Goal: Task Accomplishment & Management: Use online tool/utility

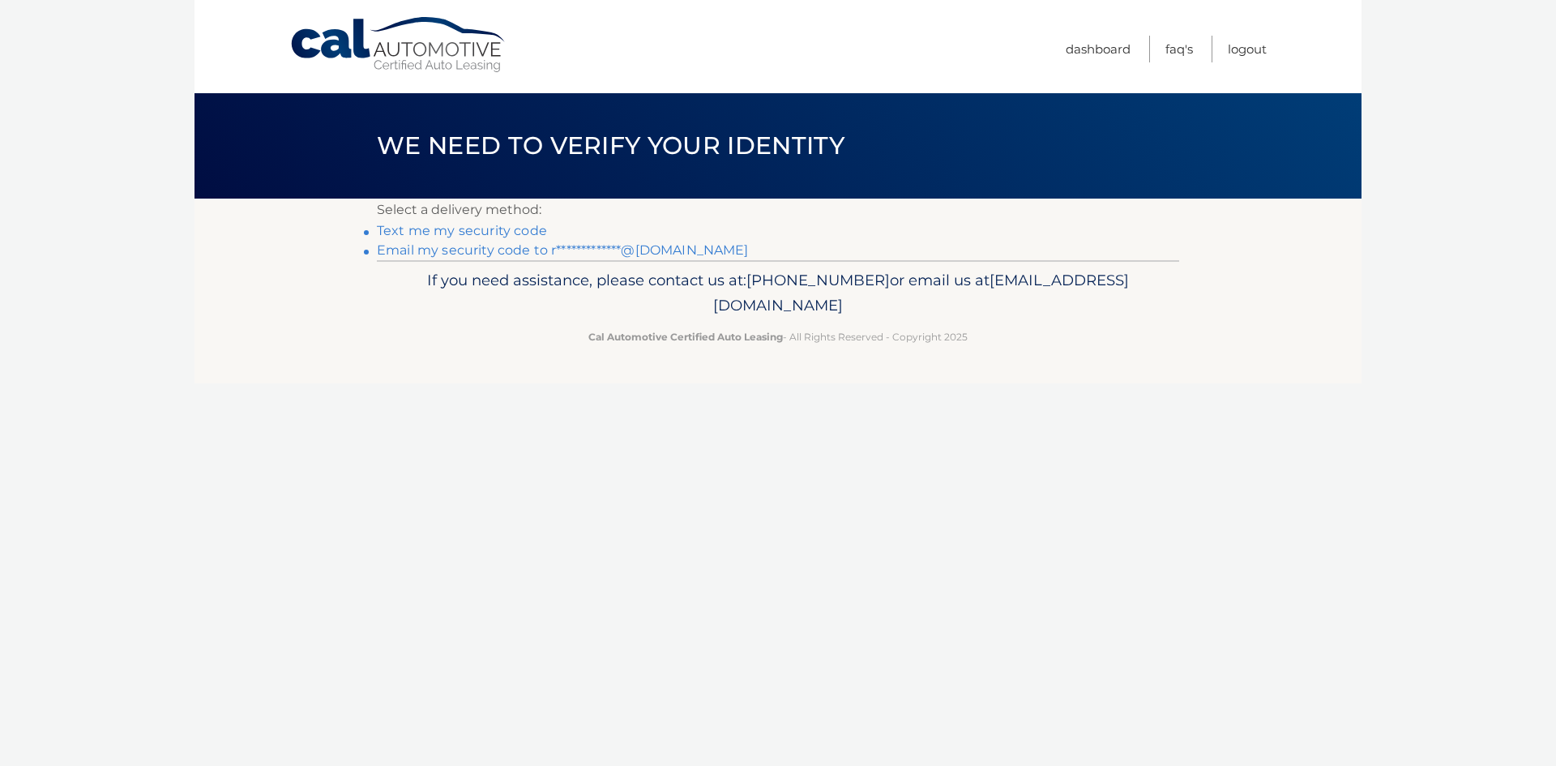
click at [444, 233] on link "Text me my security code" at bounding box center [462, 230] width 170 height 15
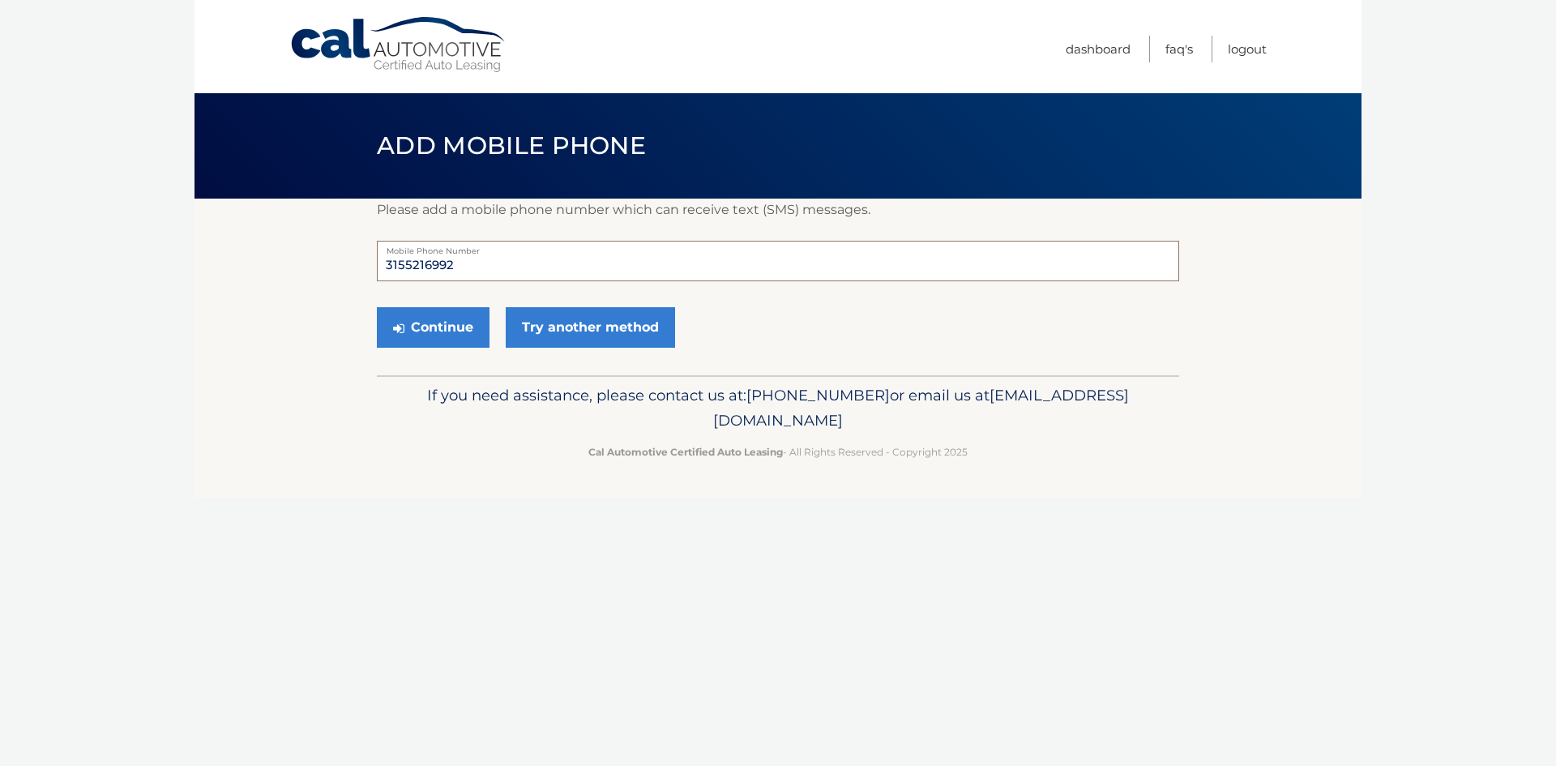
click at [520, 275] on input "3155216992" at bounding box center [778, 261] width 802 height 41
drag, startPoint x: 451, startPoint y: 261, endPoint x: 350, endPoint y: 259, distance: 100.5
click at [350, 259] on section "Please add a mobile phone number which can receive text (SMS) messages. 3155216…" at bounding box center [778, 287] width 1167 height 177
type input "3155218723"
click at [451, 327] on button "Continue" at bounding box center [433, 327] width 113 height 41
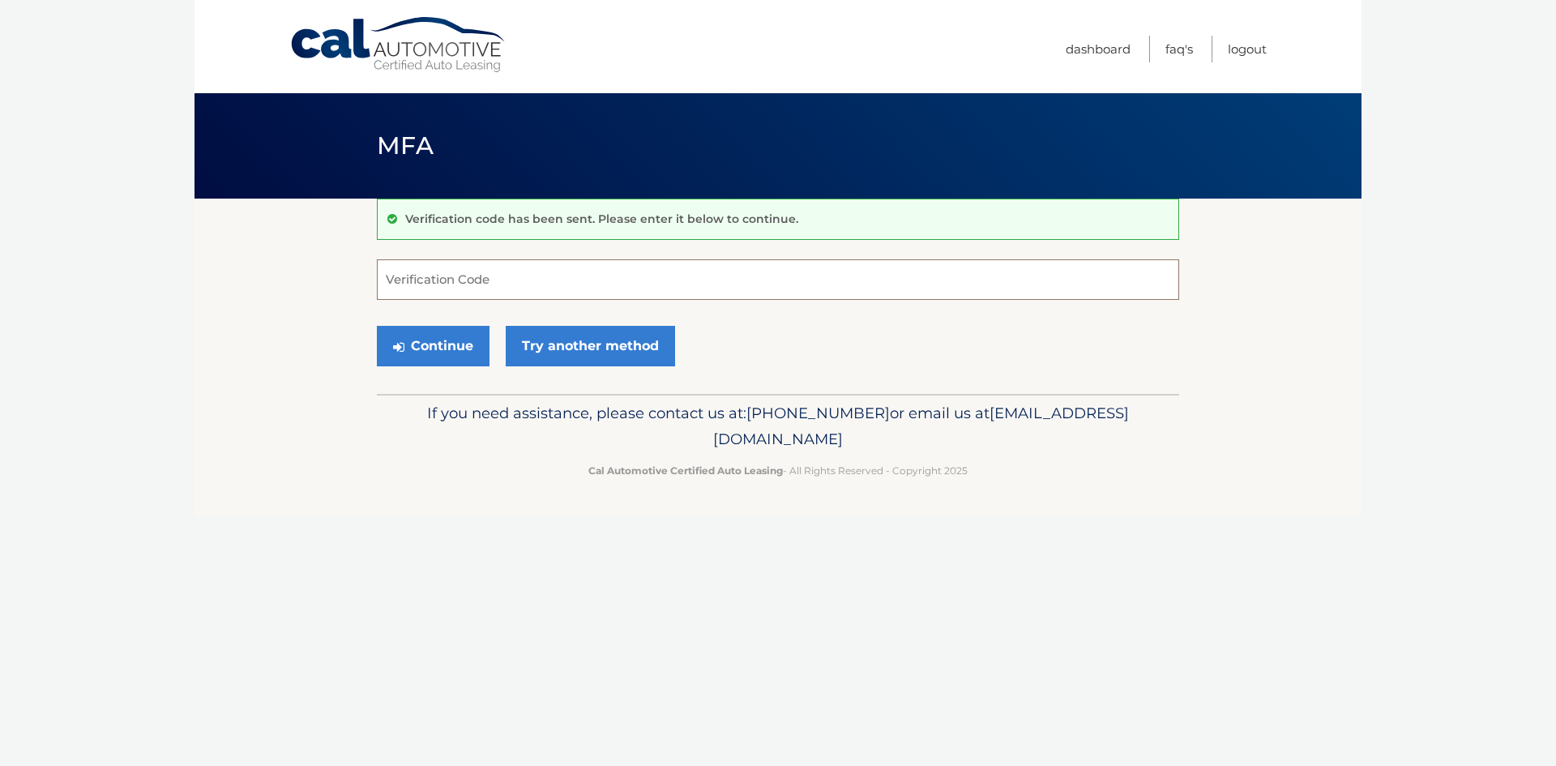
click at [568, 285] on input "Verification Code" at bounding box center [778, 279] width 802 height 41
type input "885488"
click at [443, 344] on button "Continue" at bounding box center [433, 346] width 113 height 41
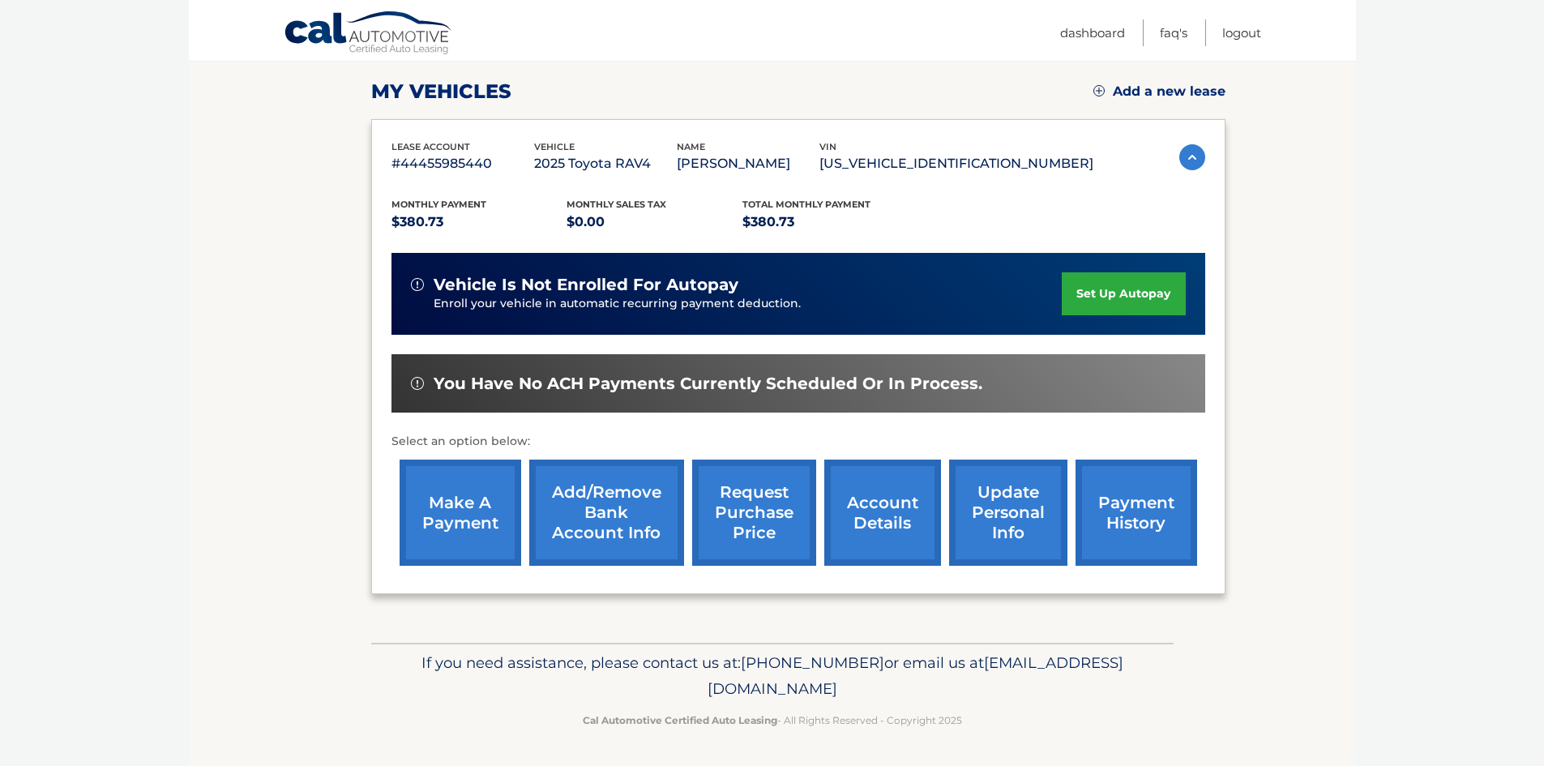
scroll to position [239, 0]
click at [455, 511] on link "make a payment" at bounding box center [461, 513] width 122 height 106
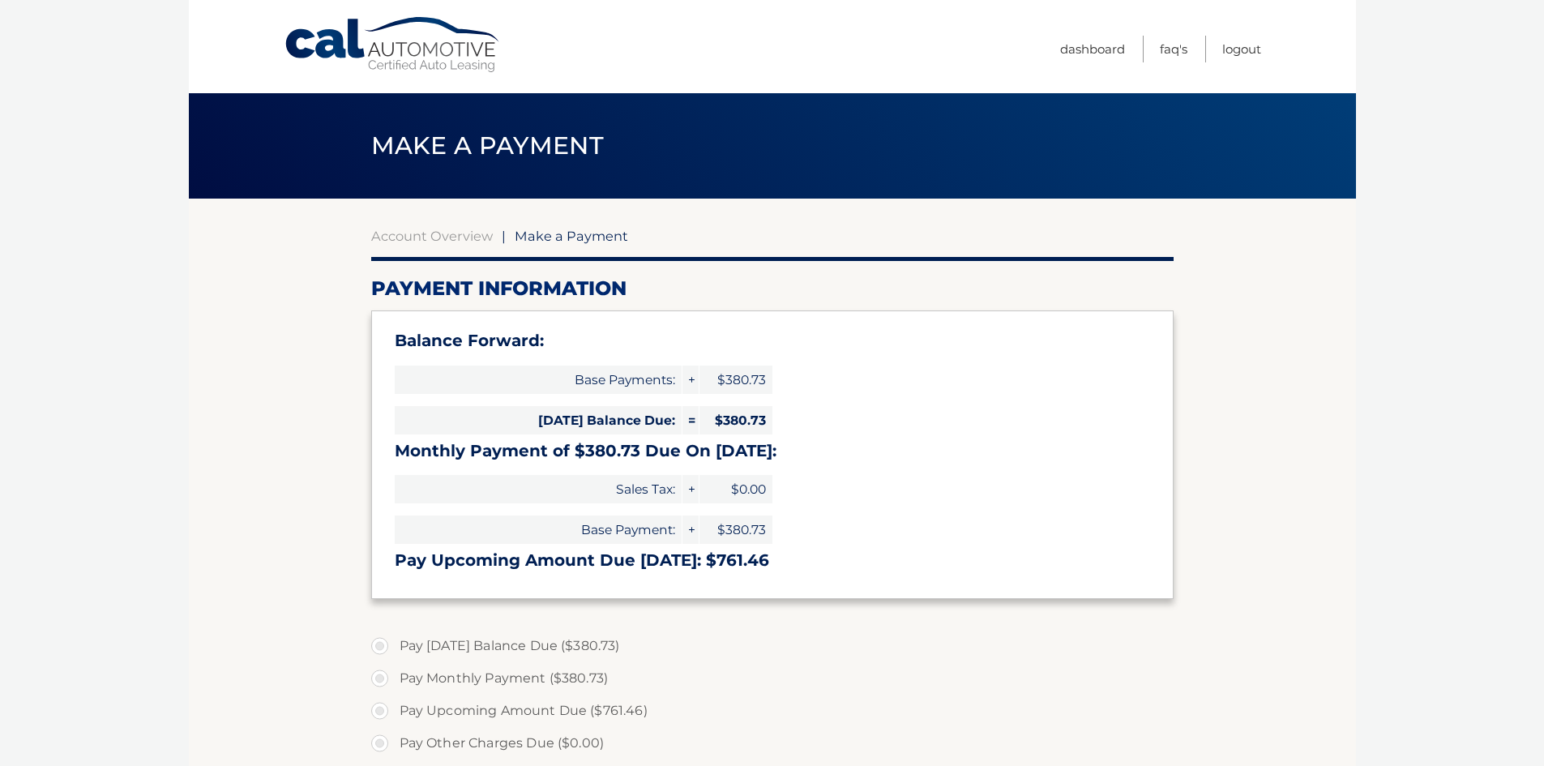
select select "YTA0ZmQ0NTYtYmM1Ny00ZGIyLWI4MjUtNjAzZjZjZThkYjMy"
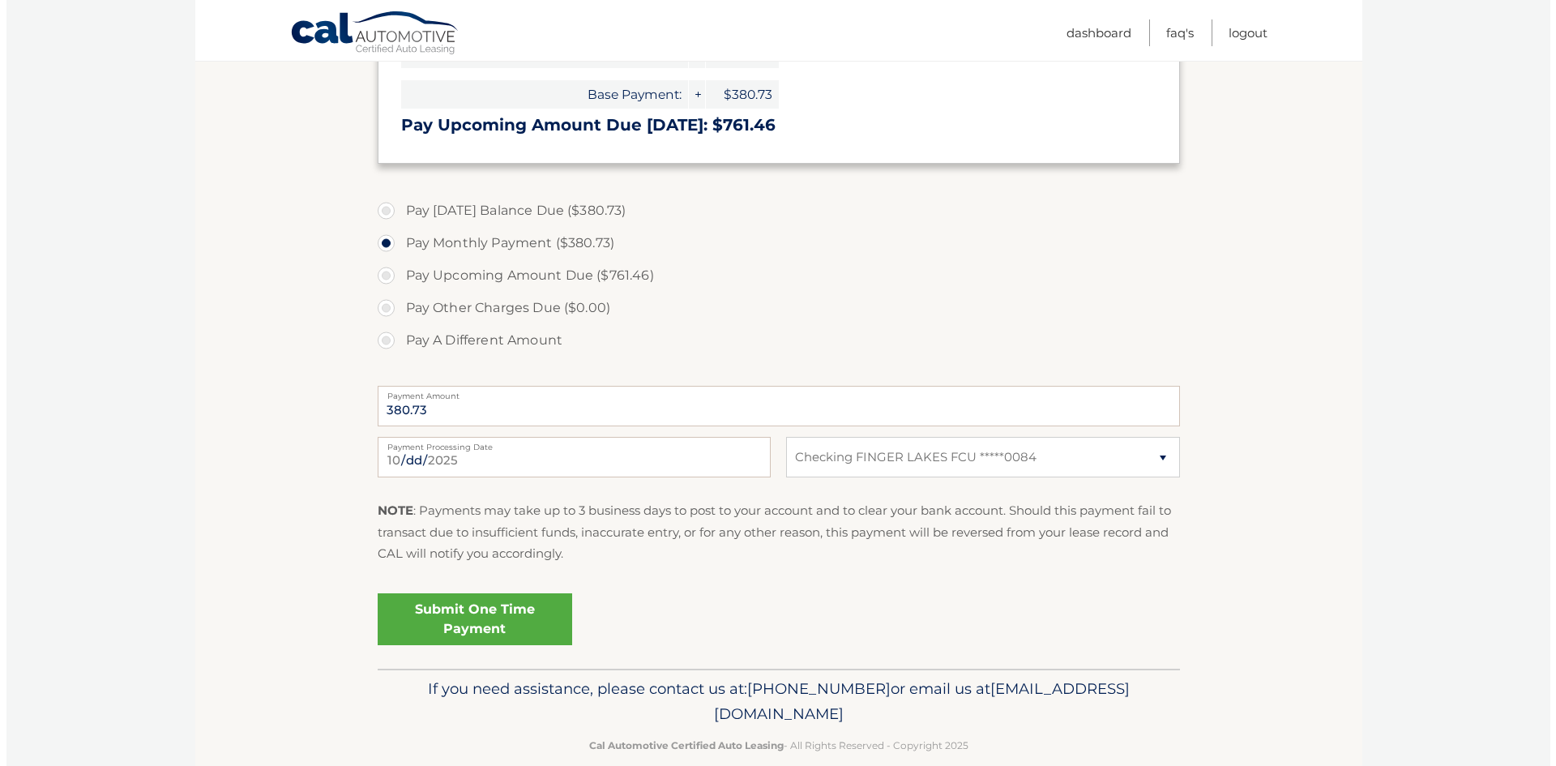
scroll to position [461, 0]
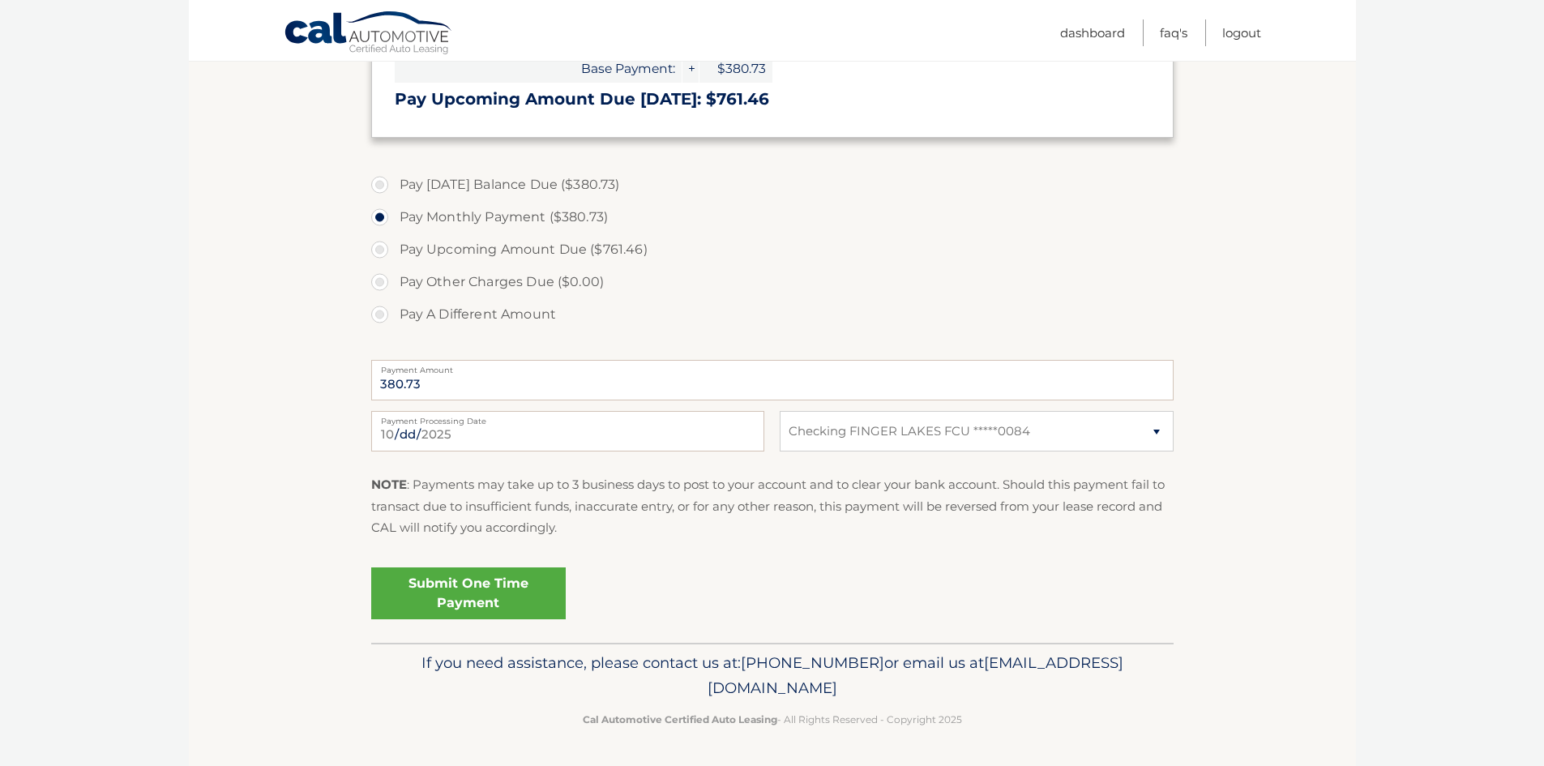
click at [476, 593] on link "Submit One Time Payment" at bounding box center [468, 593] width 195 height 52
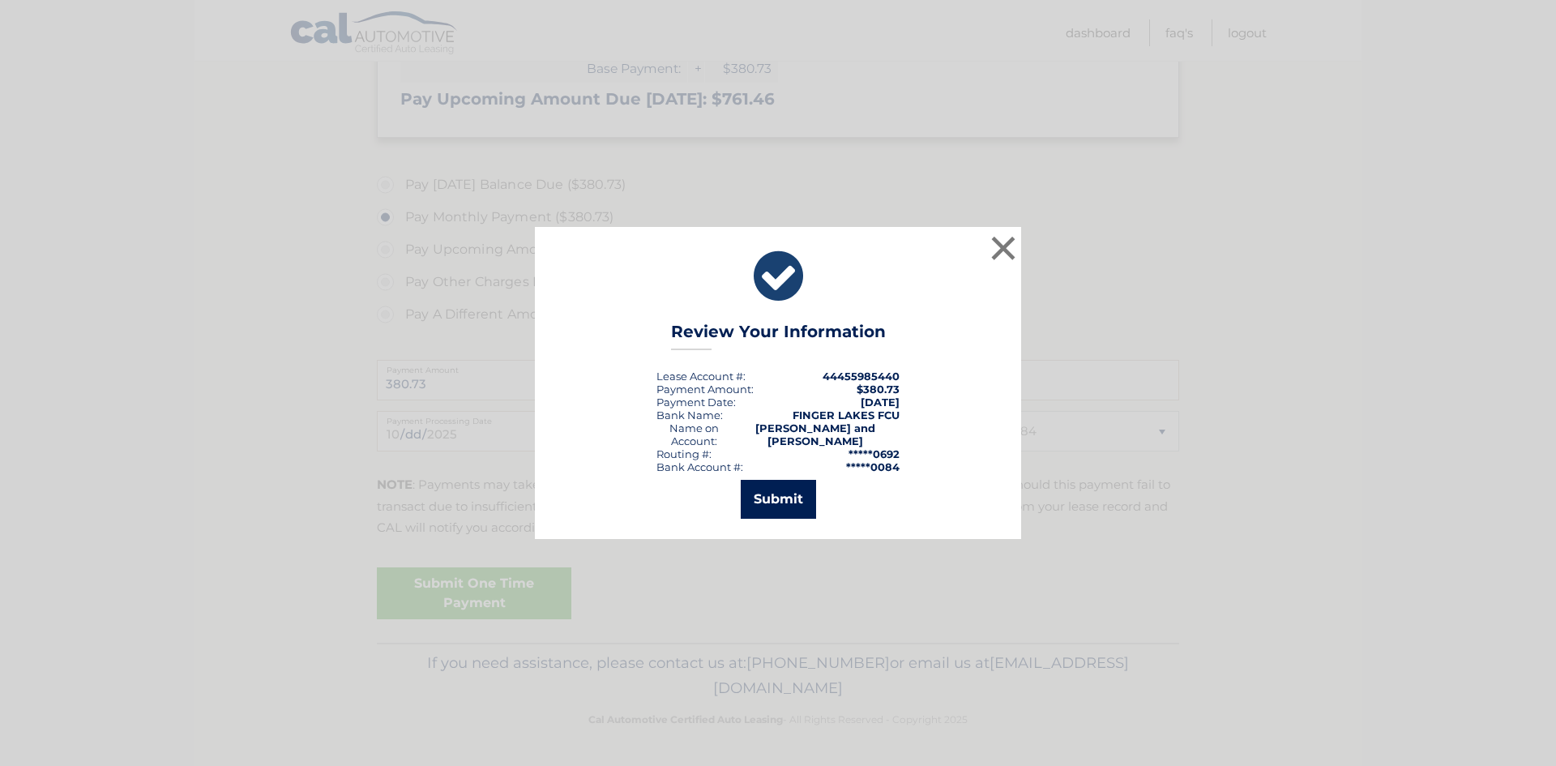
click at [765, 497] on button "Submit" at bounding box center [778, 499] width 75 height 39
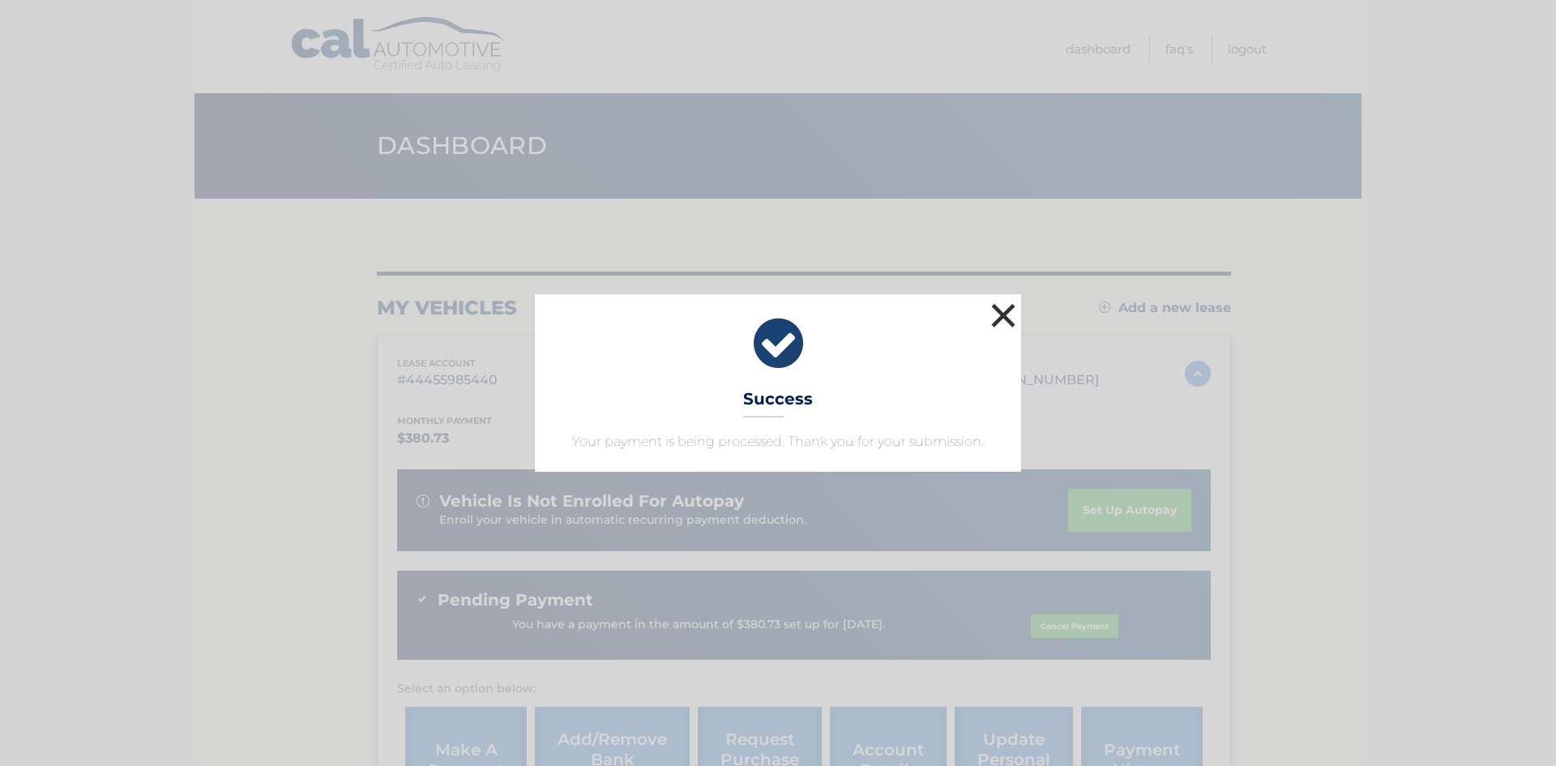
click at [1001, 312] on button "×" at bounding box center [1003, 315] width 32 height 32
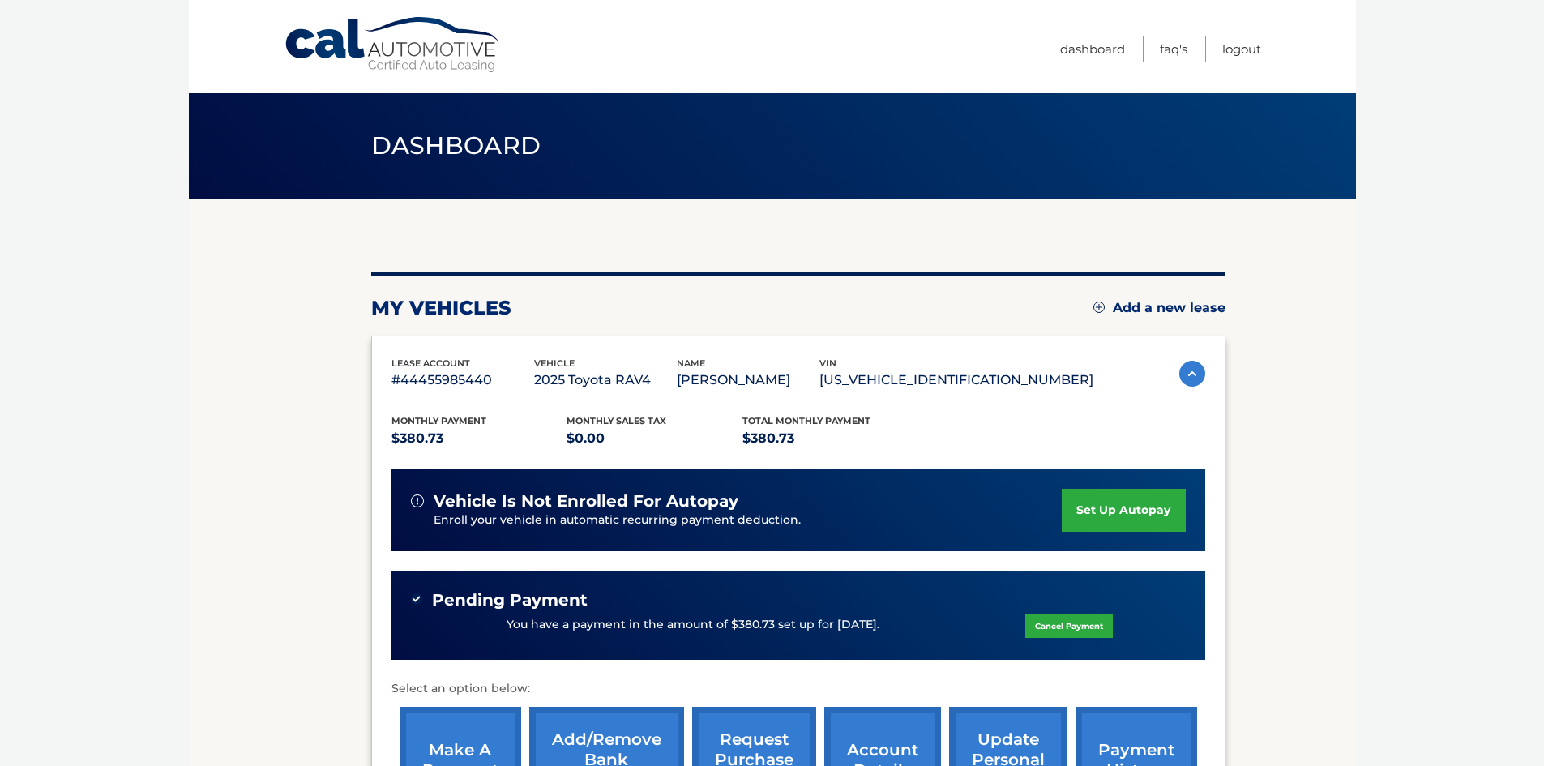
scroll to position [162, 0]
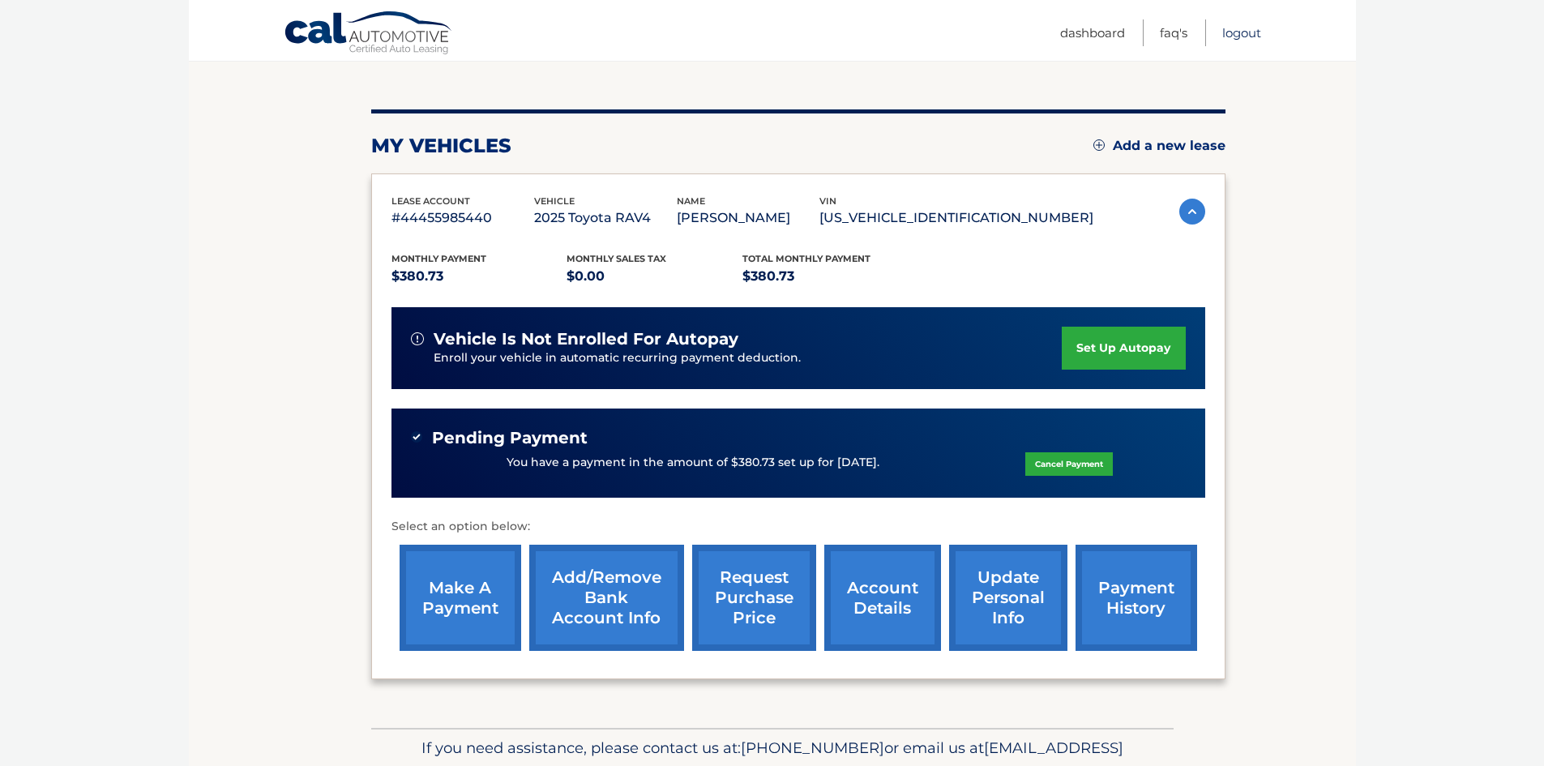
click at [1239, 36] on link "Logout" at bounding box center [1241, 32] width 39 height 27
